Goal: Download file/media

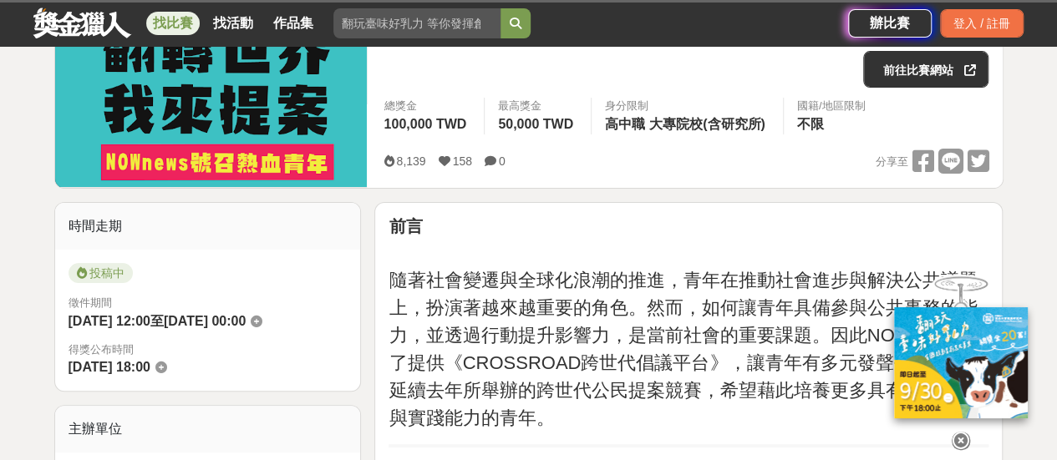
scroll to position [167, 0]
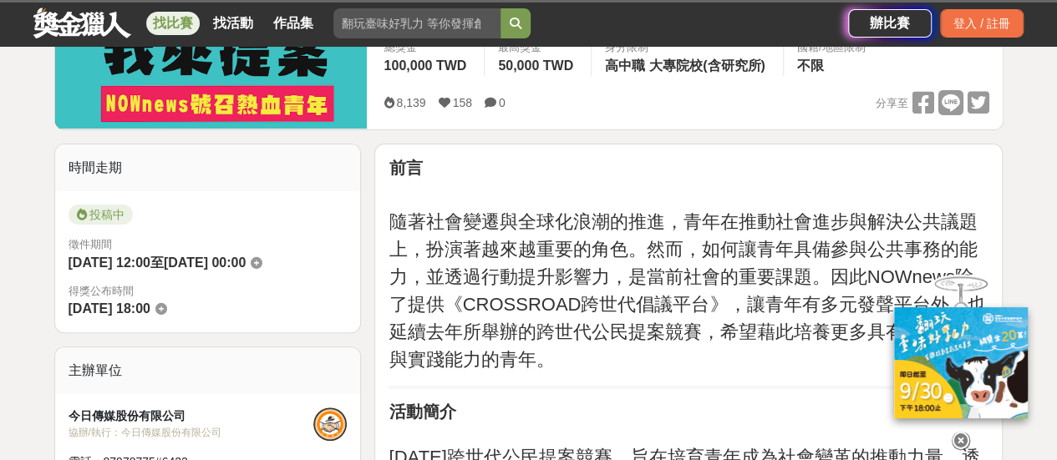
click at [956, 432] on icon at bounding box center [960, 441] width 18 height 18
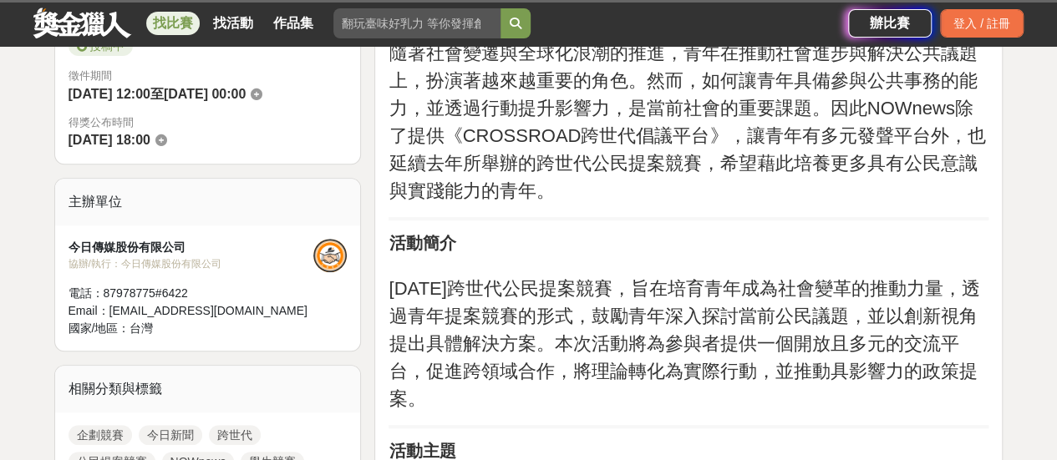
scroll to position [418, 0]
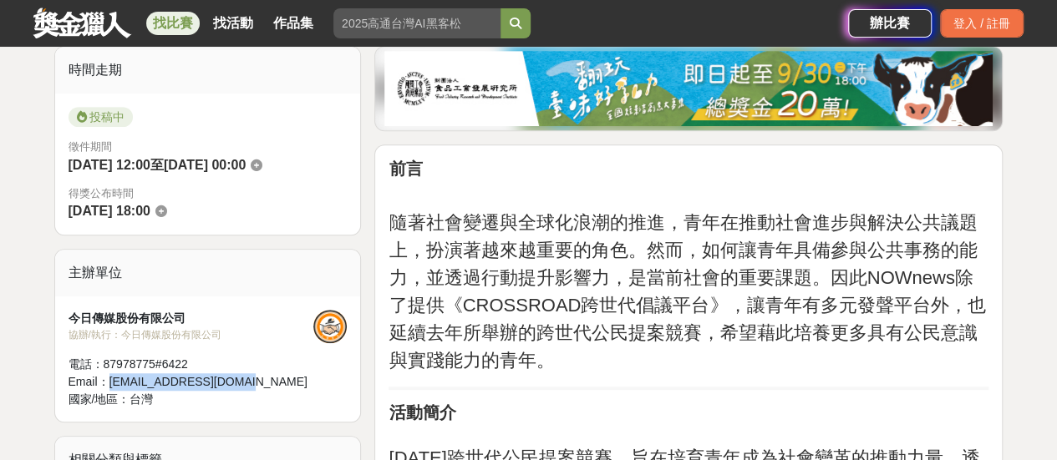
drag, startPoint x: 109, startPoint y: 383, endPoint x: 253, endPoint y: 388, distance: 144.6
click at [253, 388] on div "Email： crossroad@nownews.com" at bounding box center [191, 382] width 246 height 18
copy div "crossroad@nownews.com"
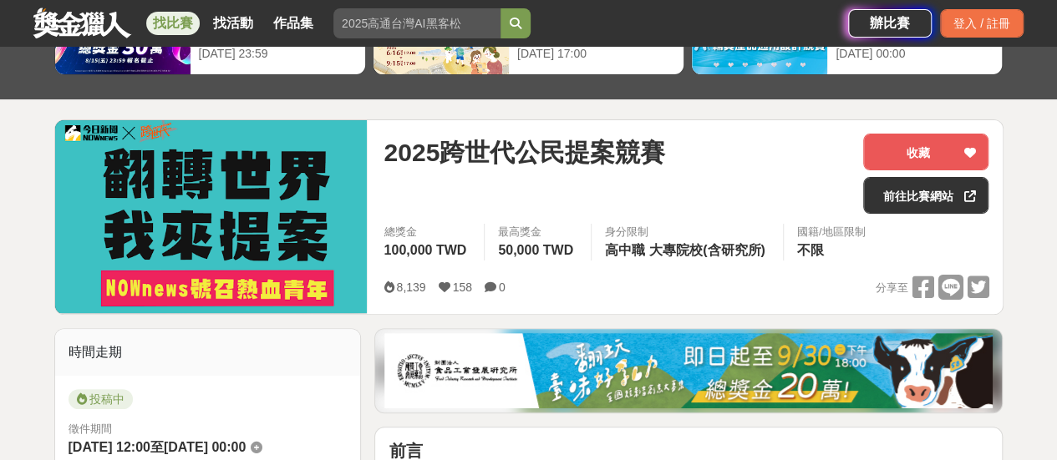
scroll to position [0, 0]
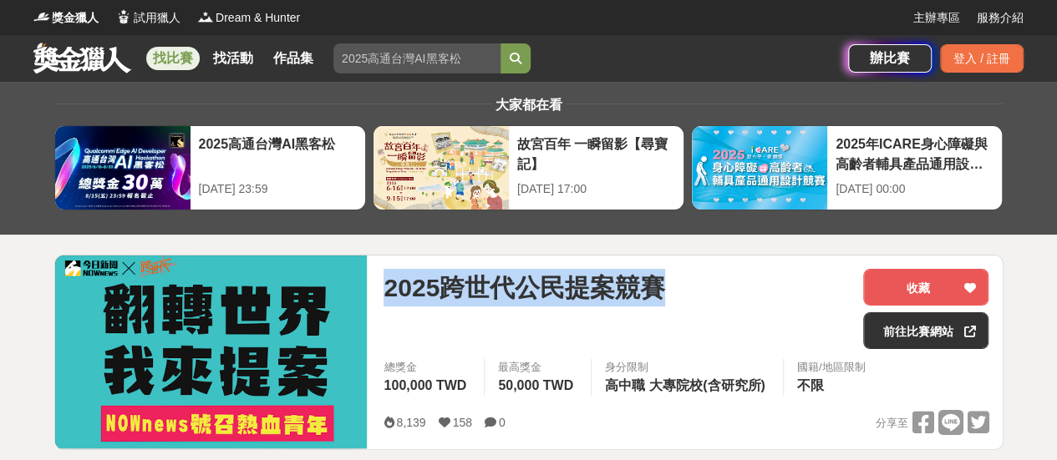
drag, startPoint x: 388, startPoint y: 288, endPoint x: 792, endPoint y: 298, distance: 404.4
click at [792, 298] on div "2025跨世代公民提案競賽" at bounding box center [616, 288] width 466 height 38
copy span "2025跨世代公民提案競賽"
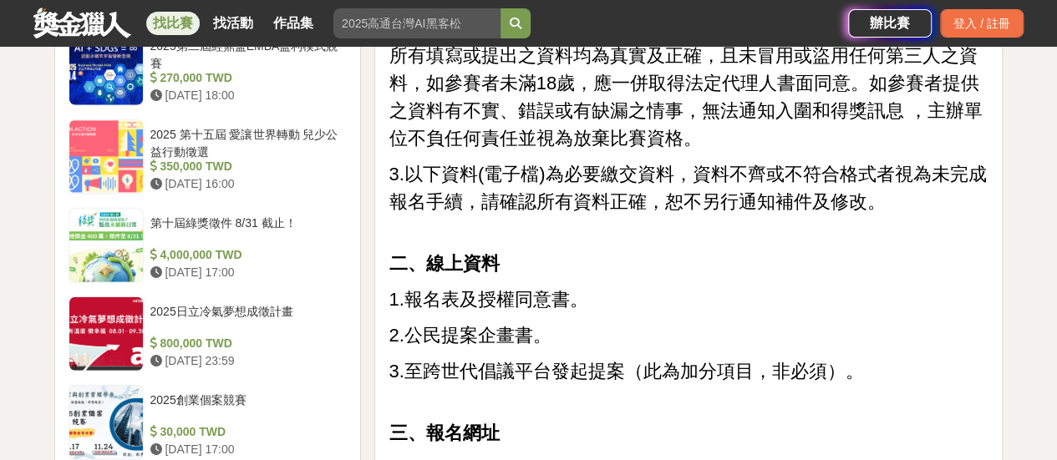
scroll to position [1921, 0]
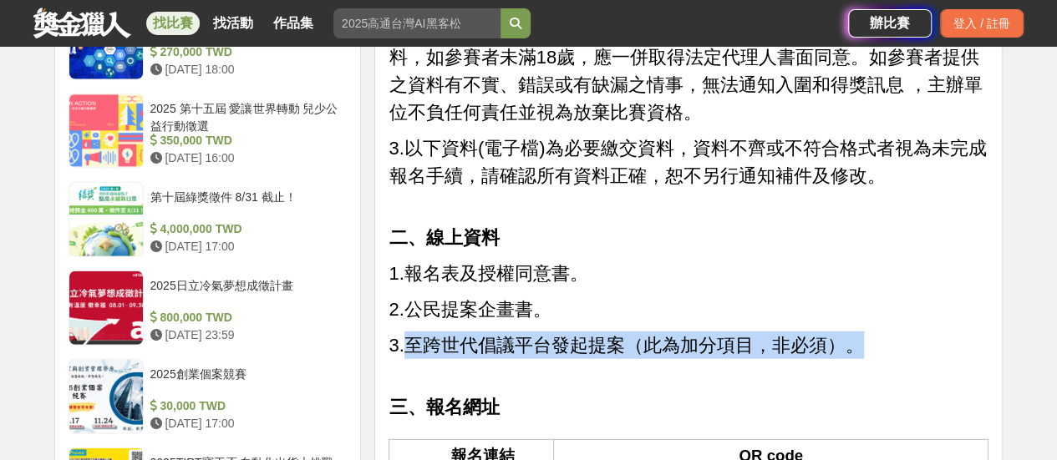
drag, startPoint x: 408, startPoint y: 345, endPoint x: 850, endPoint y: 342, distance: 442.7
click at [850, 342] on span "3.至跨世代倡議平台發起提案（此為加分項目，非必須）。" at bounding box center [625, 345] width 474 height 21
copy span "至跨世代倡議平台發起提案（此為加分項目，非必須）。"
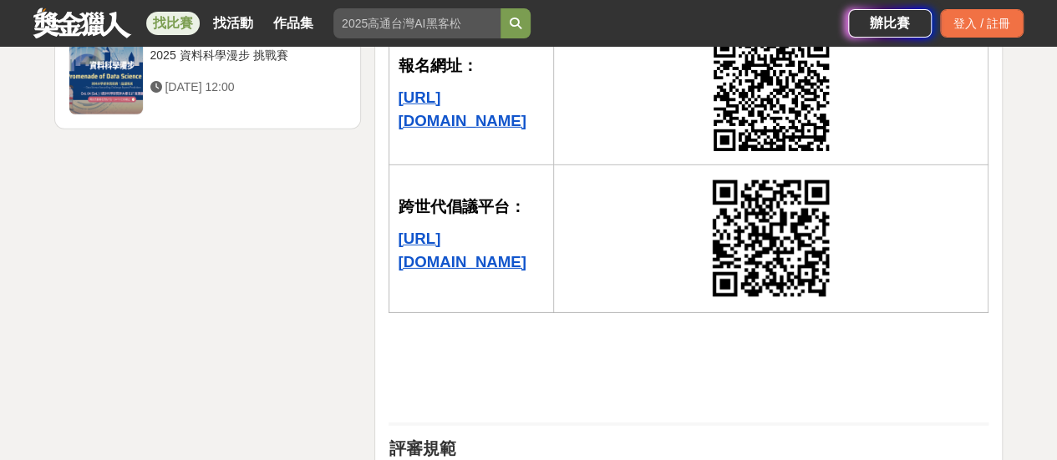
scroll to position [2005, 0]
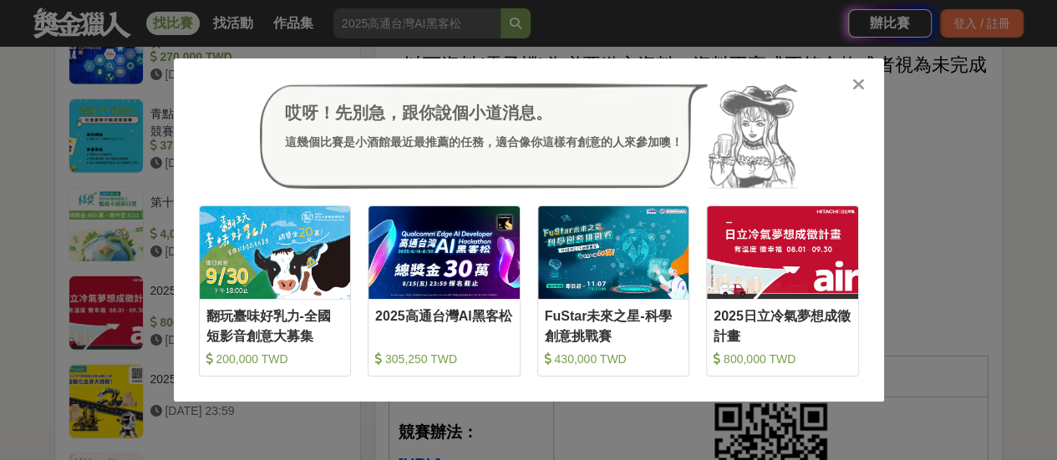
click at [855, 86] on icon at bounding box center [858, 84] width 13 height 17
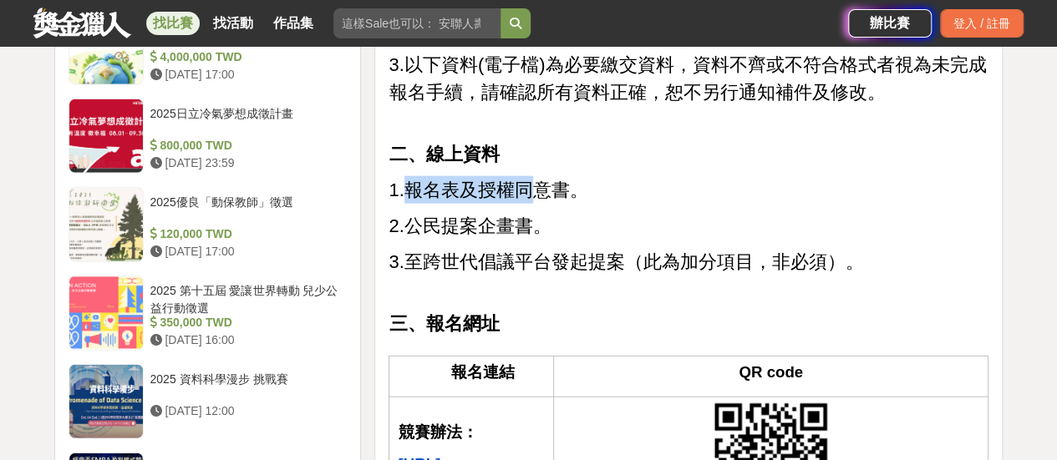
drag, startPoint x: 407, startPoint y: 186, endPoint x: 544, endPoint y: 190, distance: 137.0
click at [540, 190] on span "1.報名表及授權同意書。" at bounding box center [487, 190] width 199 height 21
click at [584, 192] on span "1.報名表及授權同意書。" at bounding box center [487, 190] width 199 height 21
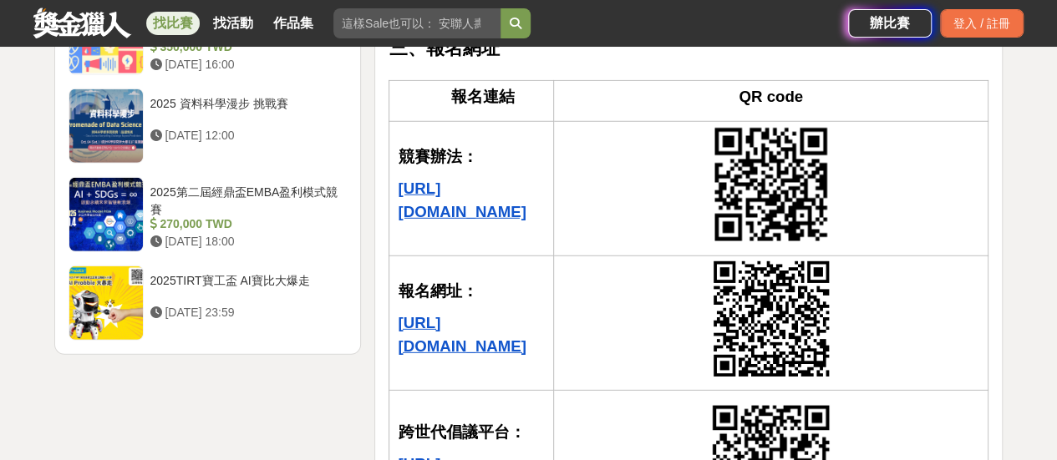
scroll to position [2255, 0]
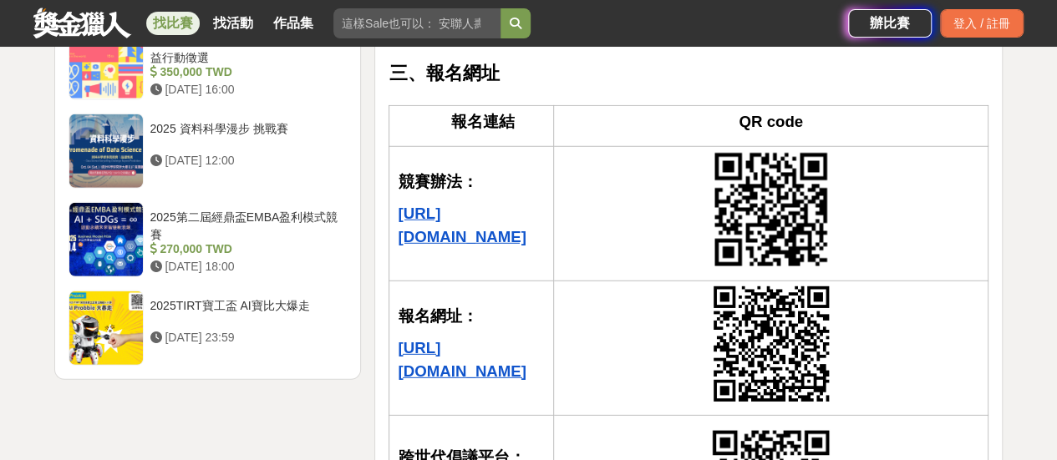
click at [514, 216] on u "https://reurl.cc/96x0GX" at bounding box center [462, 225] width 128 height 41
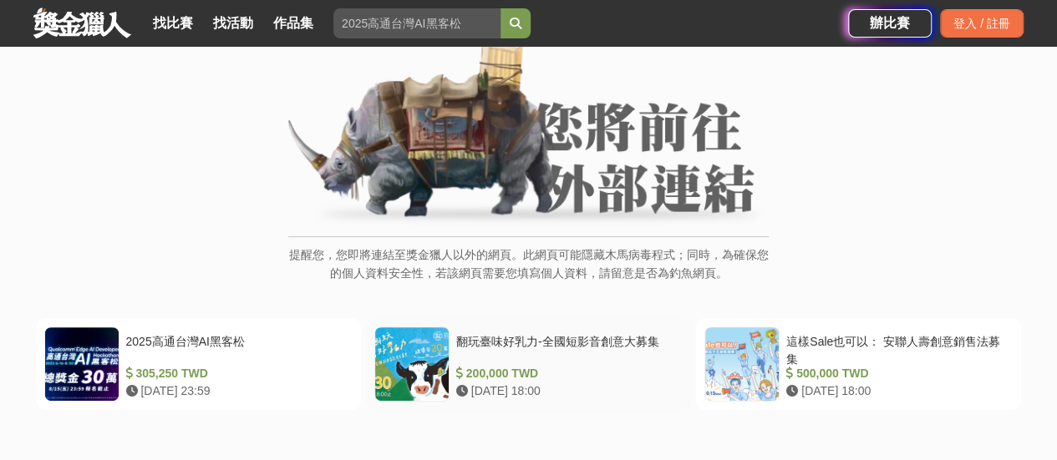
scroll to position [167, 0]
